Goal: Task Accomplishment & Management: Manage account settings

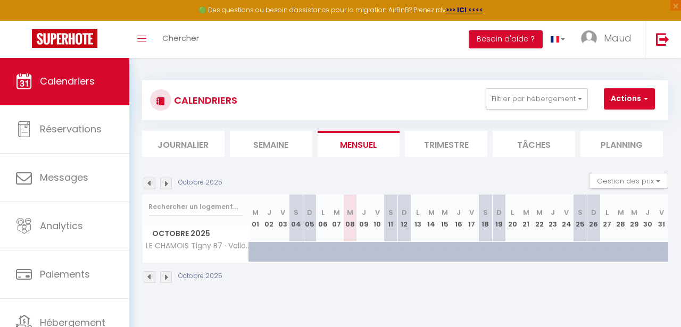
scroll to position [2, 1]
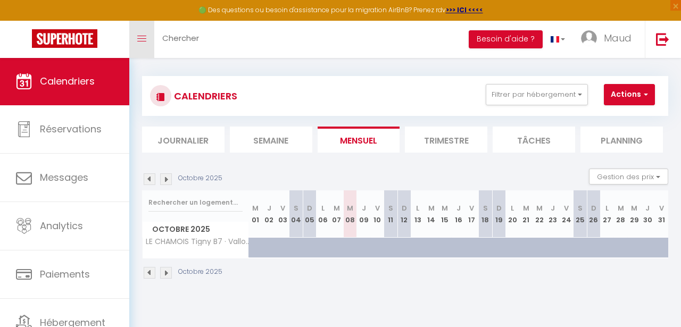
click at [147, 31] on link "Toggle menubar" at bounding box center [141, 39] width 25 height 37
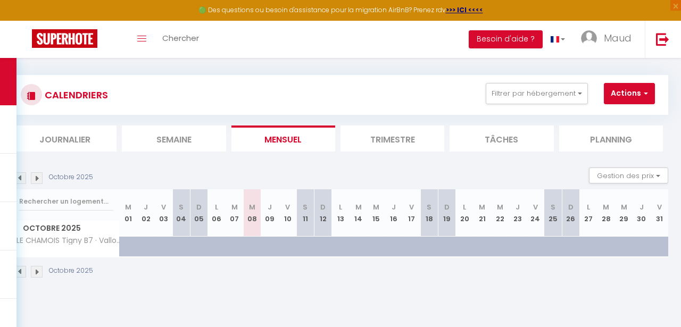
scroll to position [5, 0]
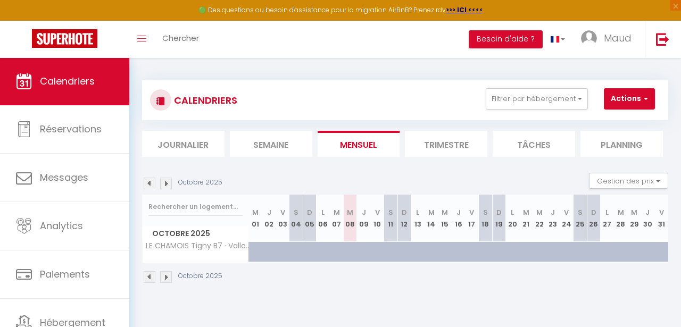
scroll to position [2, 0]
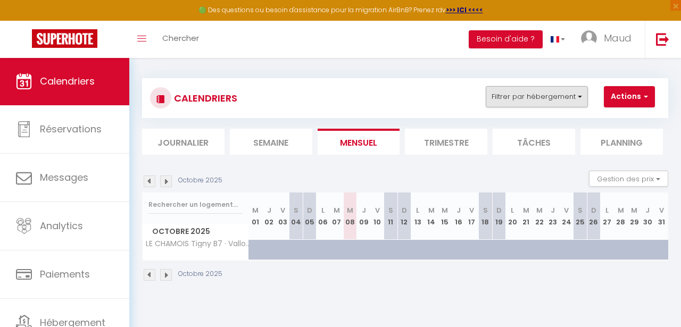
click at [536, 97] on button "Filtrer par hébergement" at bounding box center [537, 96] width 102 height 21
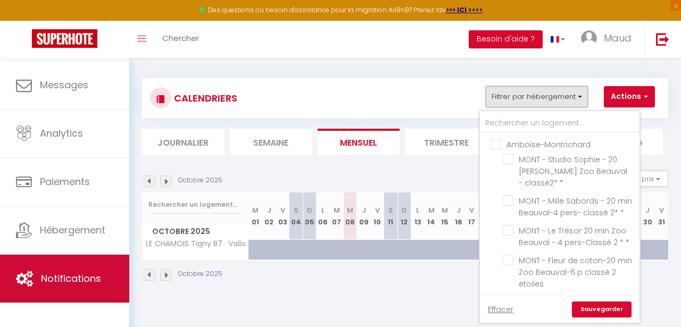
scroll to position [4, 0]
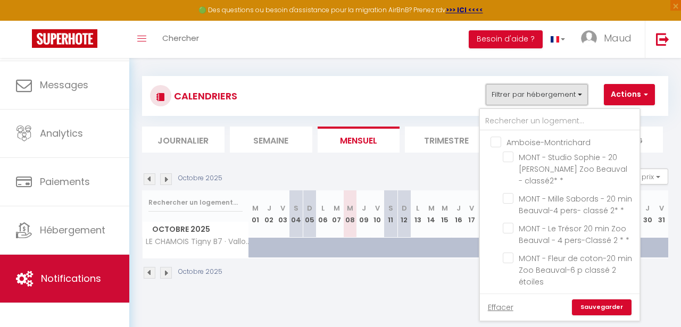
click at [53, 272] on span "Notifications" at bounding box center [71, 278] width 60 height 13
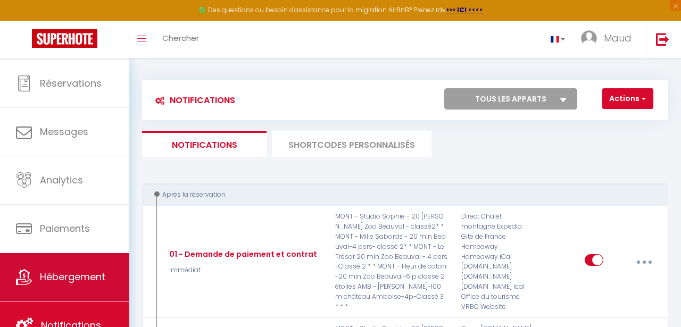
scroll to position [46, 0]
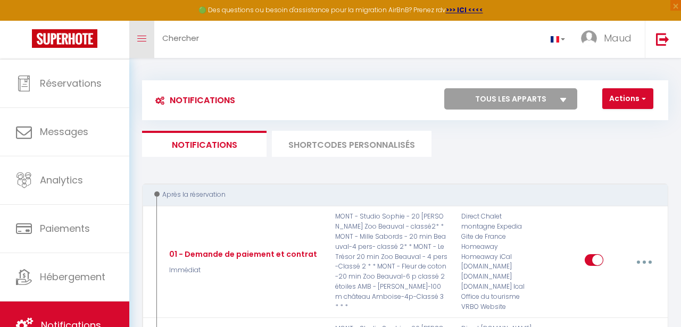
click at [146, 40] on icon "Toggle menubar" at bounding box center [141, 39] width 9 height 6
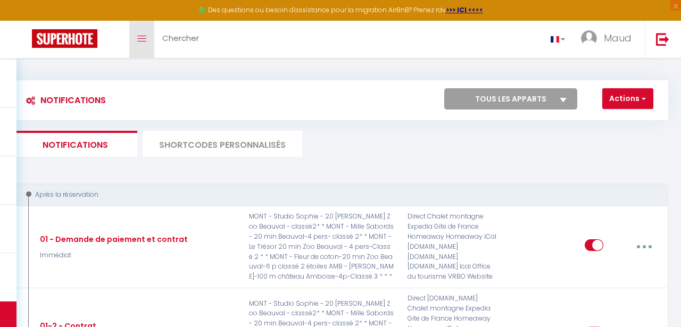
click at [145, 40] on icon "Toggle menubar" at bounding box center [141, 39] width 9 height 6
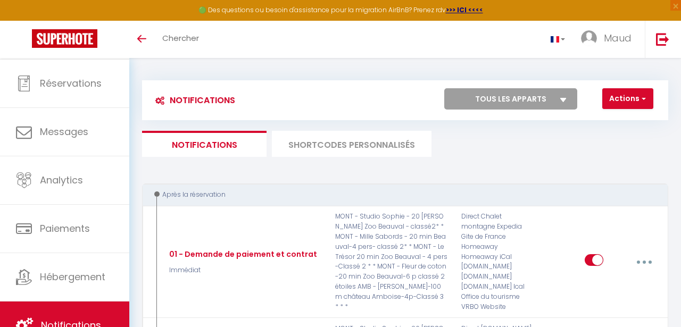
select select "76882"
checkbox input "true"
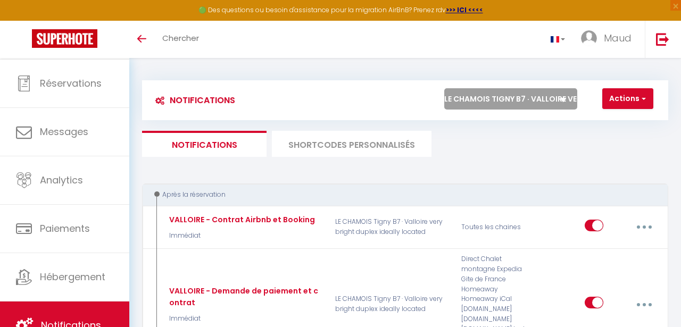
scroll to position [10, 0]
